Goal: Transaction & Acquisition: Purchase product/service

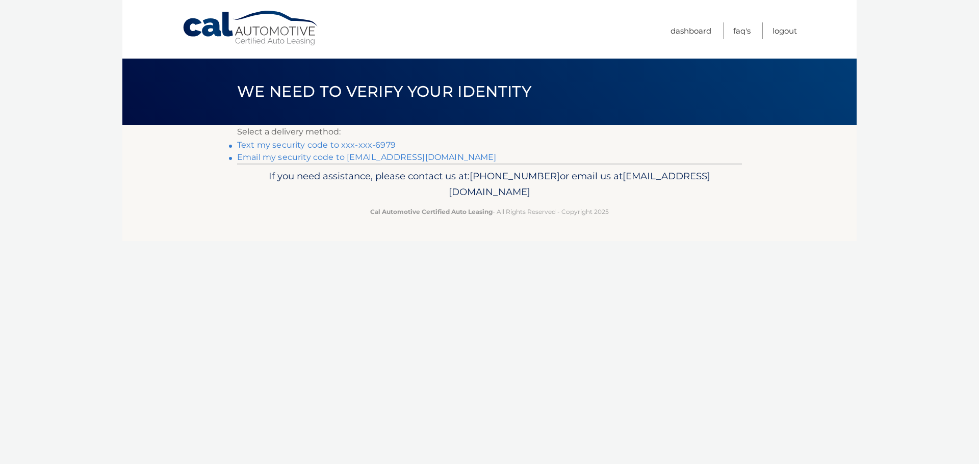
click at [316, 146] on link "Text my security code to xxx-xxx-6979" at bounding box center [316, 145] width 159 height 10
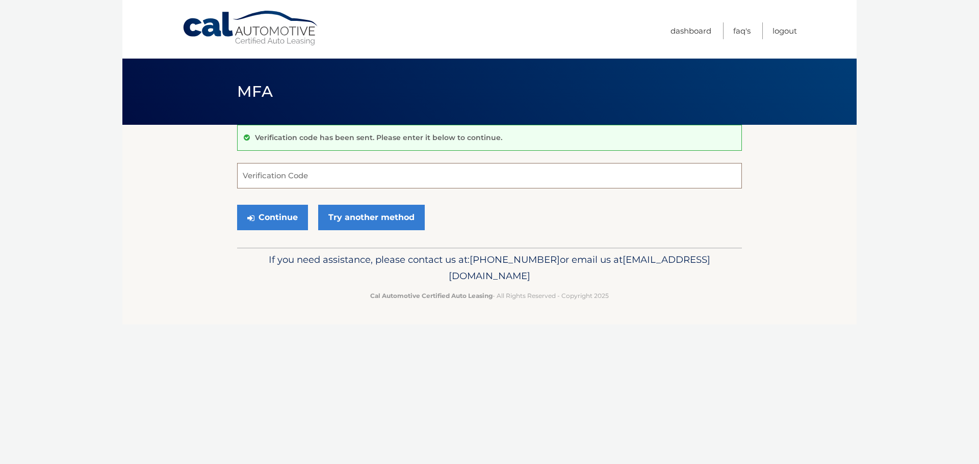
click at [305, 181] on input "Verification Code" at bounding box center [489, 175] width 505 height 25
type input "255493"
click at [292, 217] on button "Continue" at bounding box center [272, 217] width 71 height 25
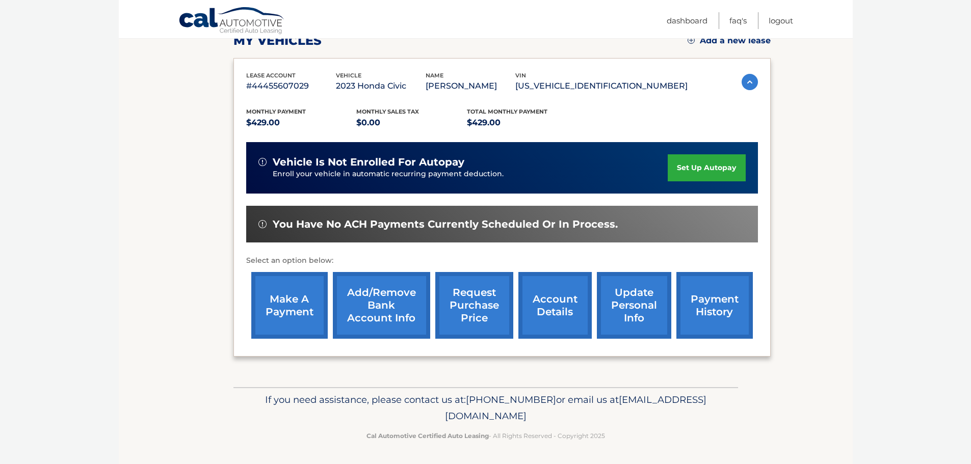
scroll to position [153, 0]
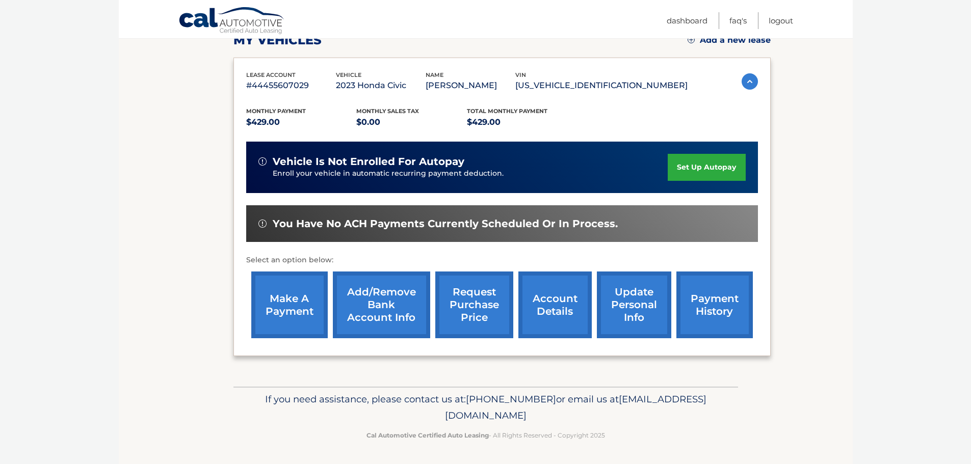
click at [291, 308] on link "make a payment" at bounding box center [289, 305] width 76 height 67
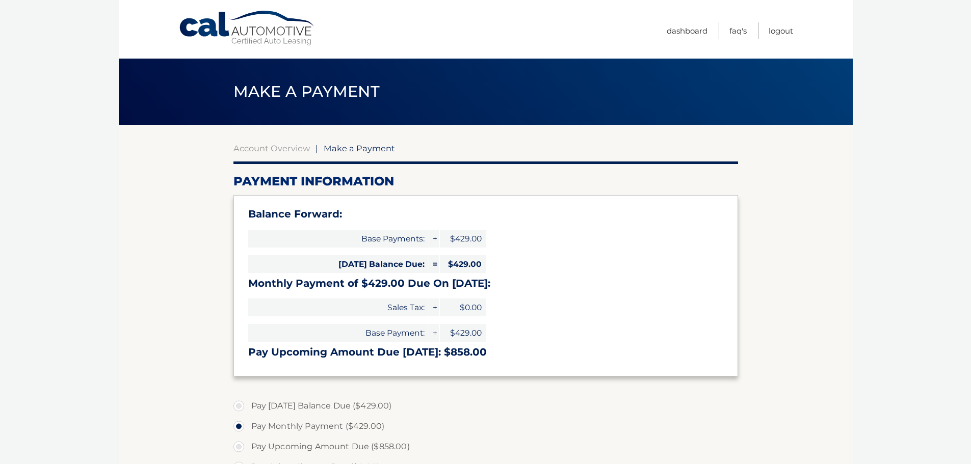
select select "N2M2OTdiYWMtMmY2MC00ZGJmLTgxMGMtODU2NDdlNzI0MzBi"
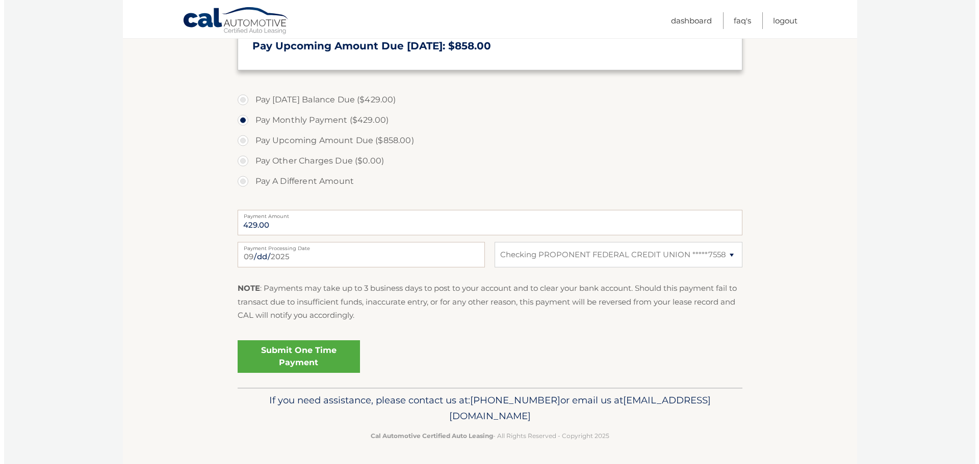
scroll to position [307, 0]
click at [289, 348] on link "Submit One Time Payment" at bounding box center [295, 356] width 122 height 33
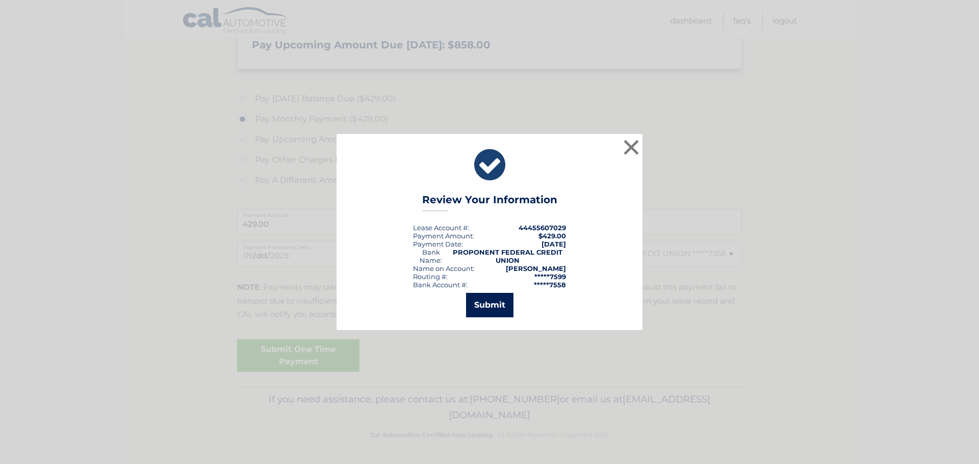
click at [476, 313] on button "Submit" at bounding box center [489, 305] width 47 height 24
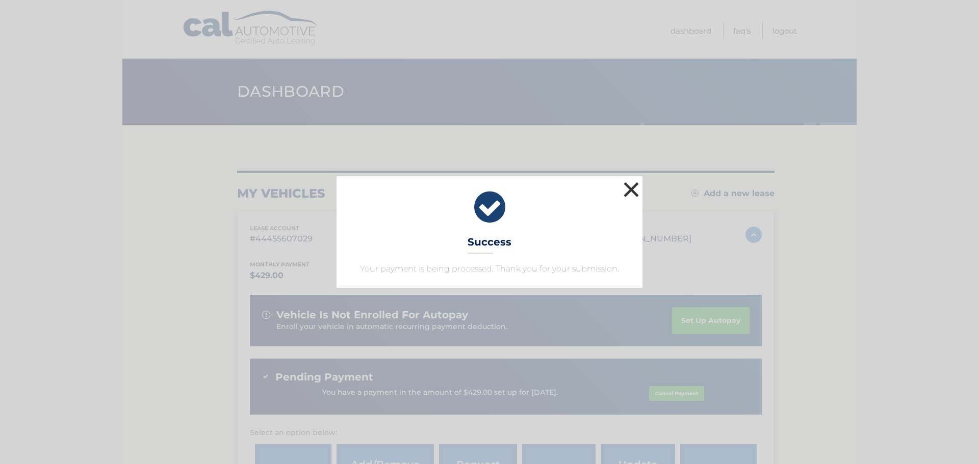
click at [632, 188] on button "×" at bounding box center [631, 189] width 20 height 20
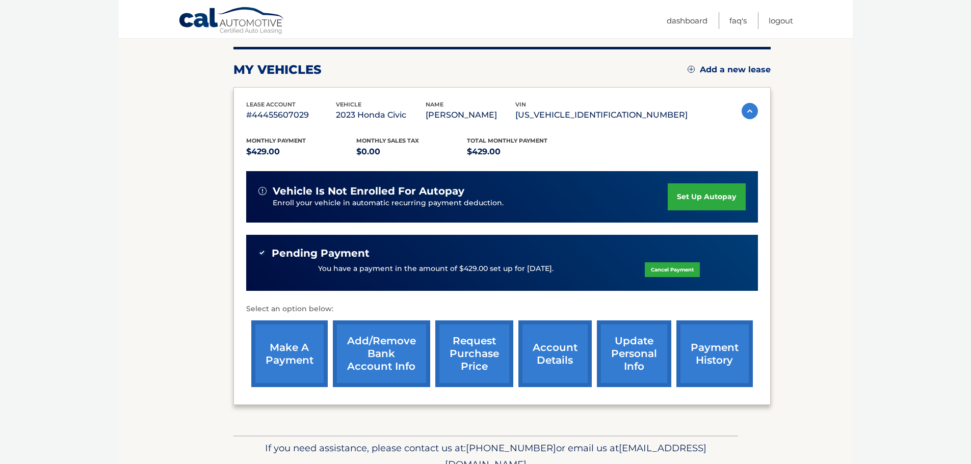
scroll to position [173, 0]
